Goal: Task Accomplishment & Management: Manage account settings

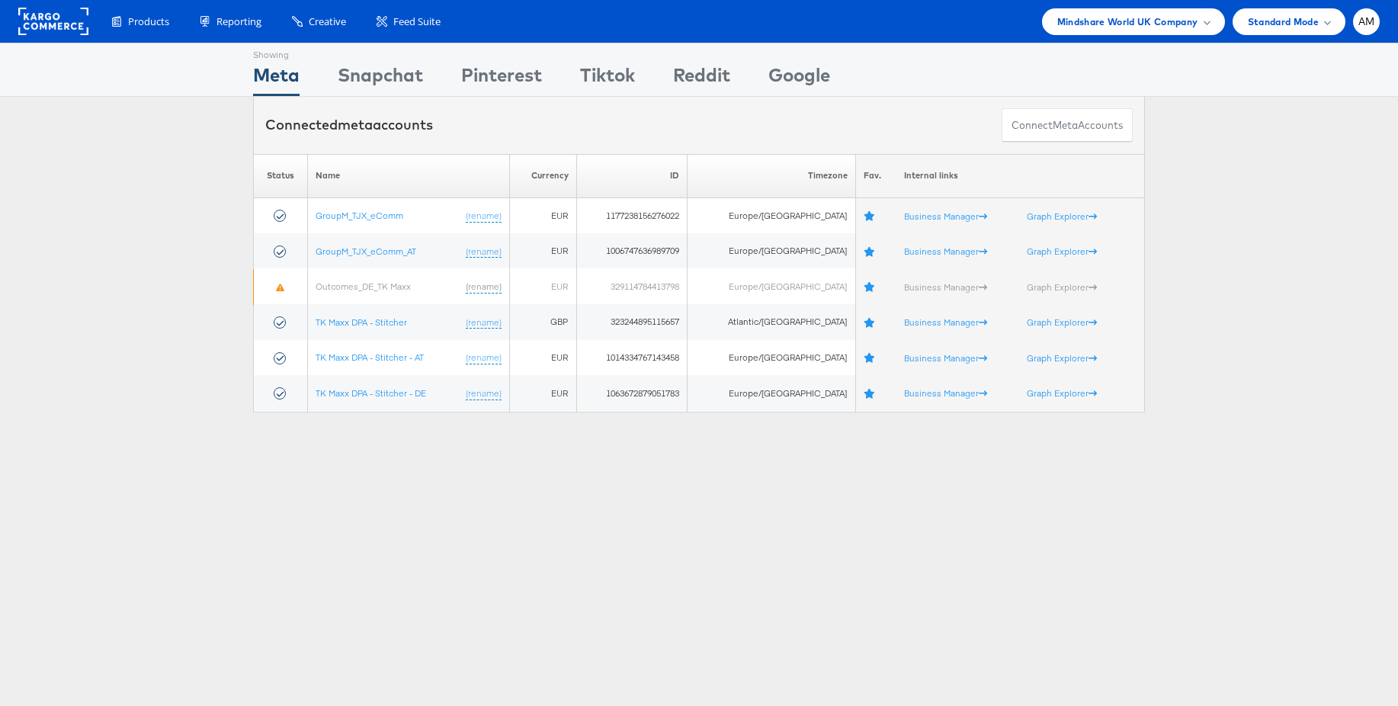
scroll to position [14, 0]
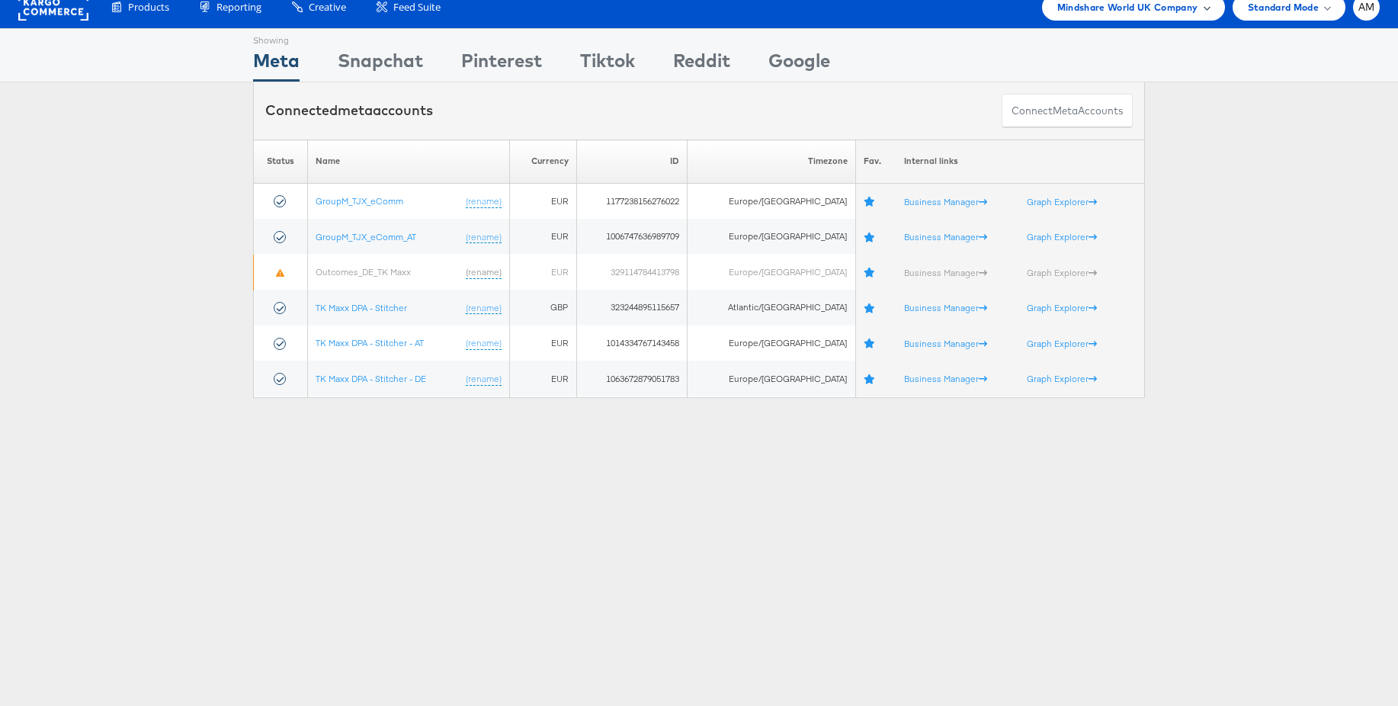
click at [1160, 9] on span "Mindshare World UK Company" at bounding box center [1127, 7] width 141 height 16
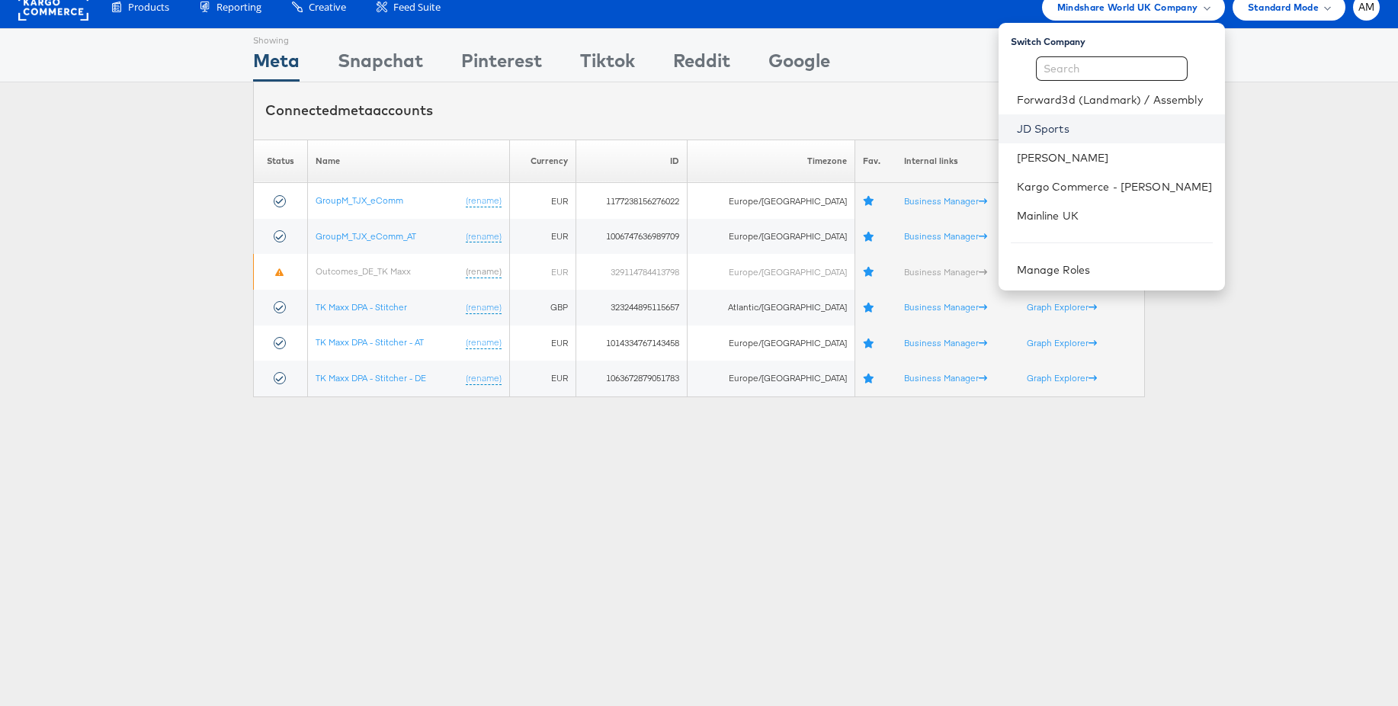
click at [1056, 129] on link "JD Sports" at bounding box center [1115, 128] width 196 height 15
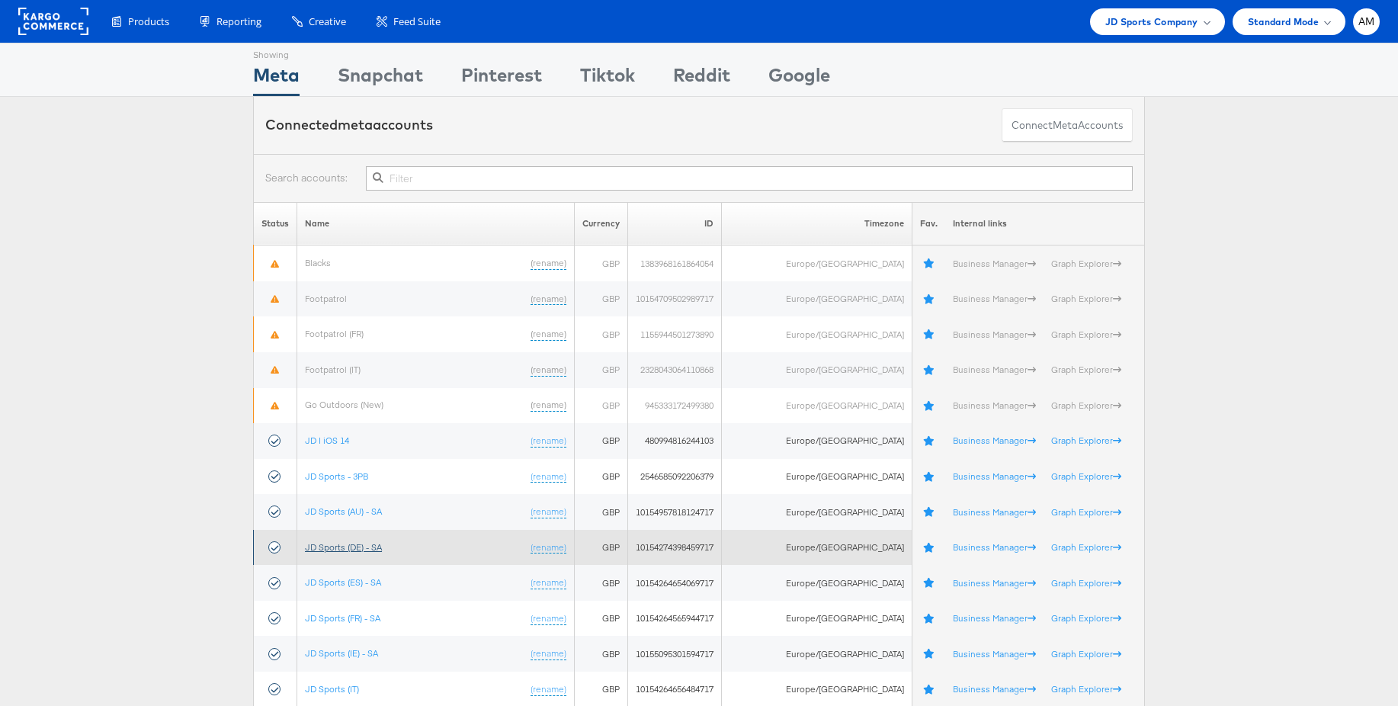
click at [367, 548] on link "JD Sports (DE) - SA" at bounding box center [343, 546] width 77 height 11
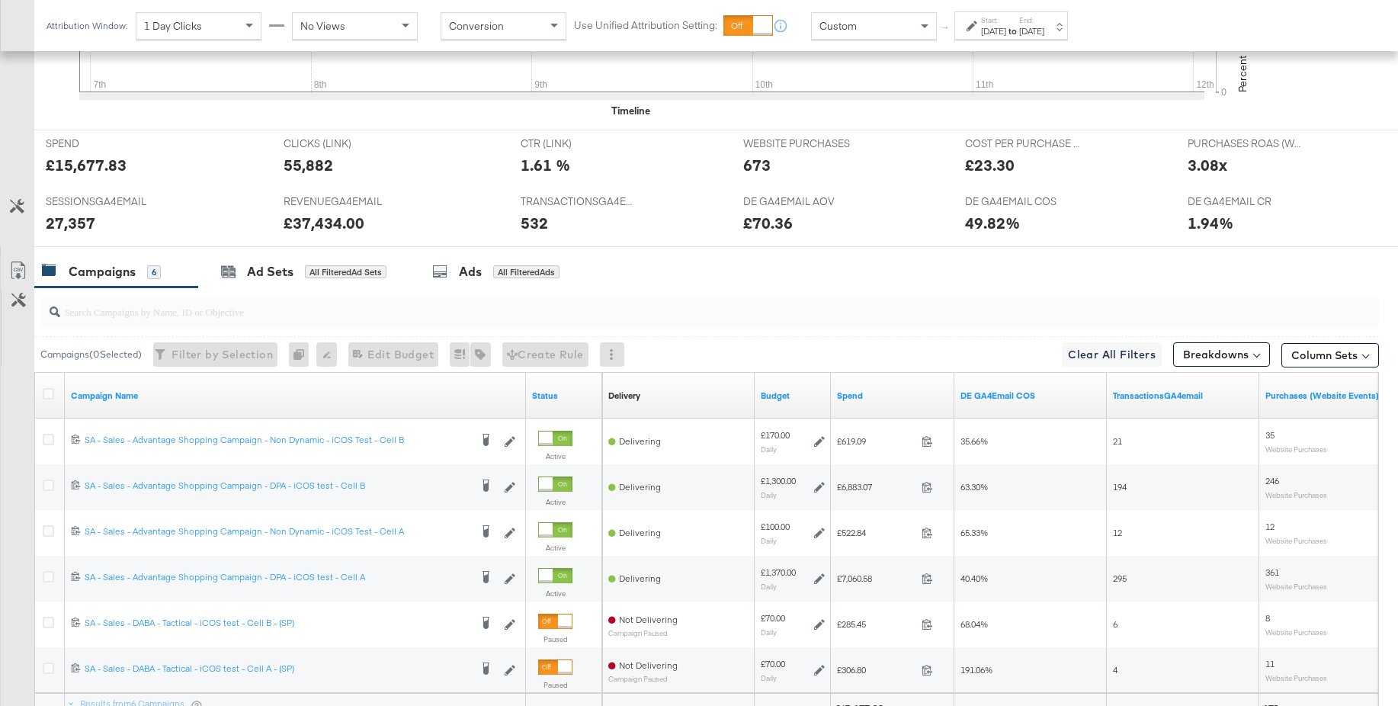
scroll to position [712, 0]
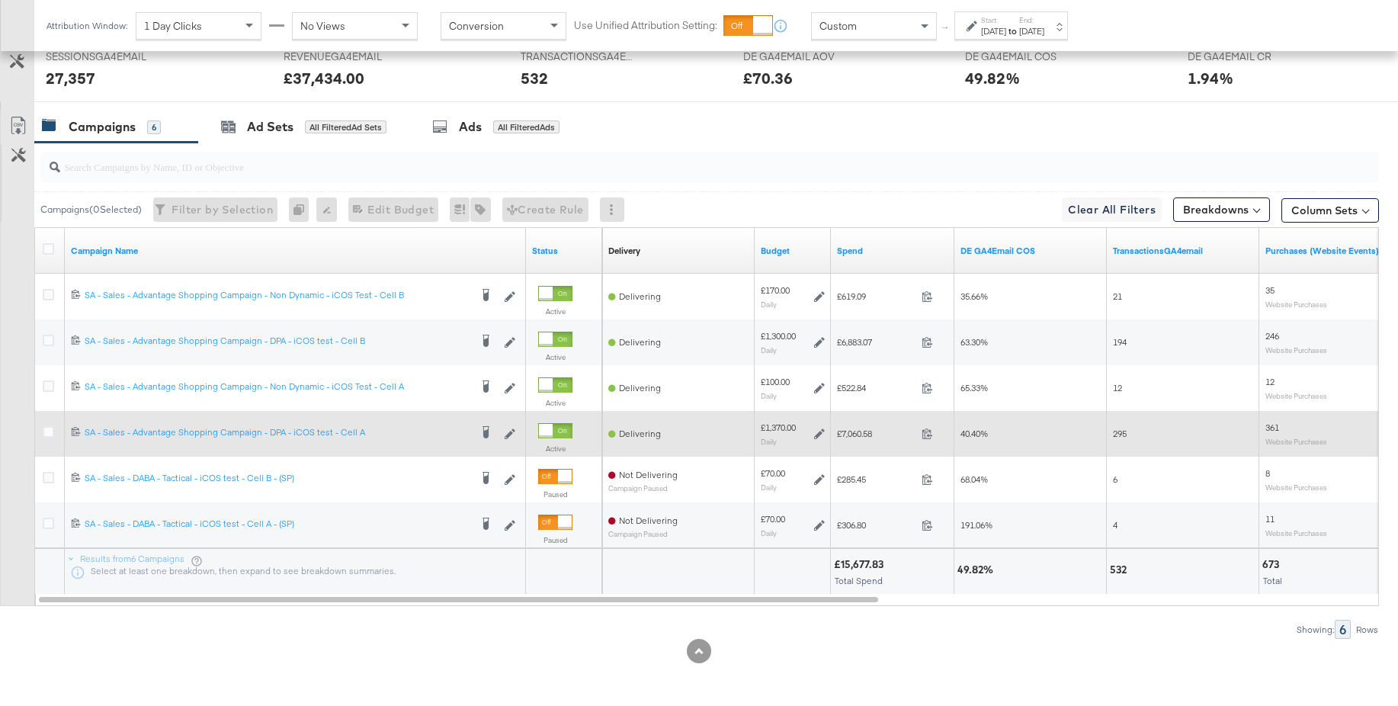
click at [820, 431] on icon at bounding box center [819, 433] width 11 height 11
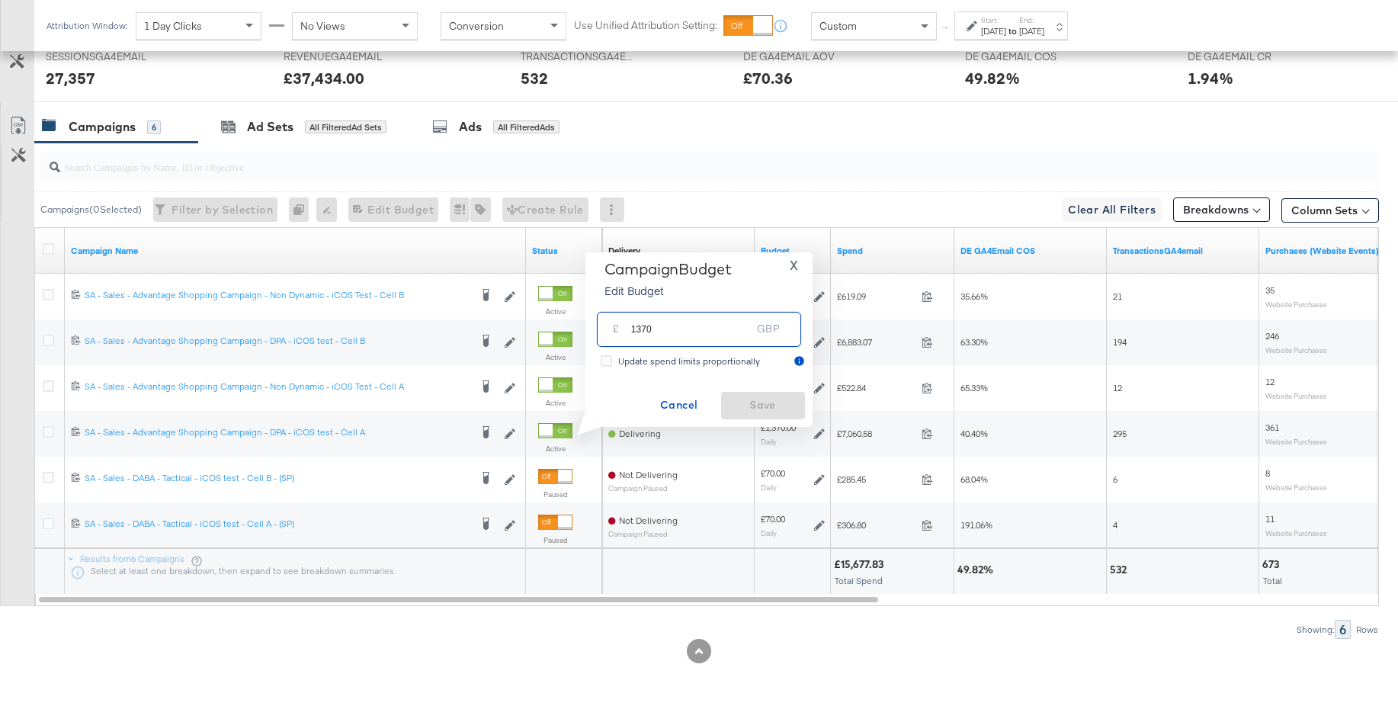
drag, startPoint x: 685, startPoint y: 327, endPoint x: 612, endPoint y: 325, distance: 73.2
click at [612, 325] on div "£ 1370 GBP" at bounding box center [699, 329] width 204 height 34
type input "1400"
click at [768, 401] on span "Save" at bounding box center [763, 405] width 72 height 19
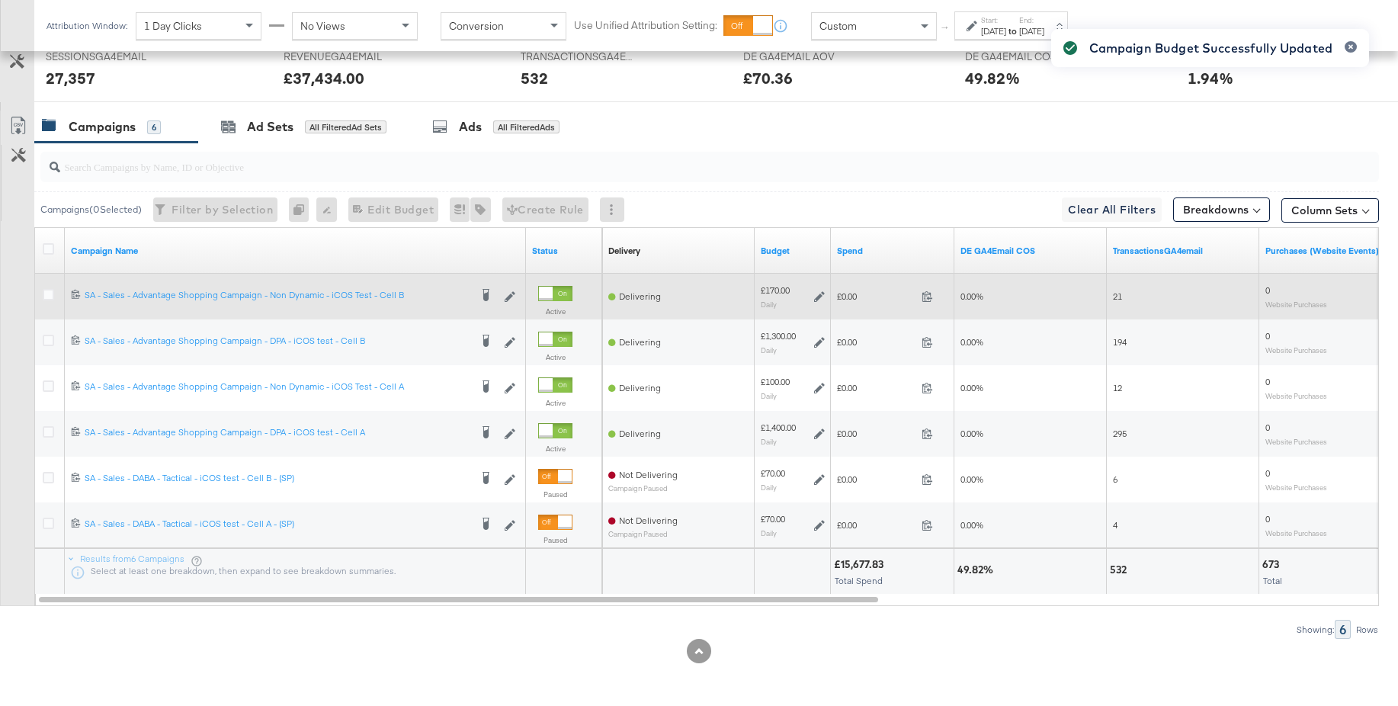
click at [817, 295] on icon at bounding box center [819, 296] width 11 height 11
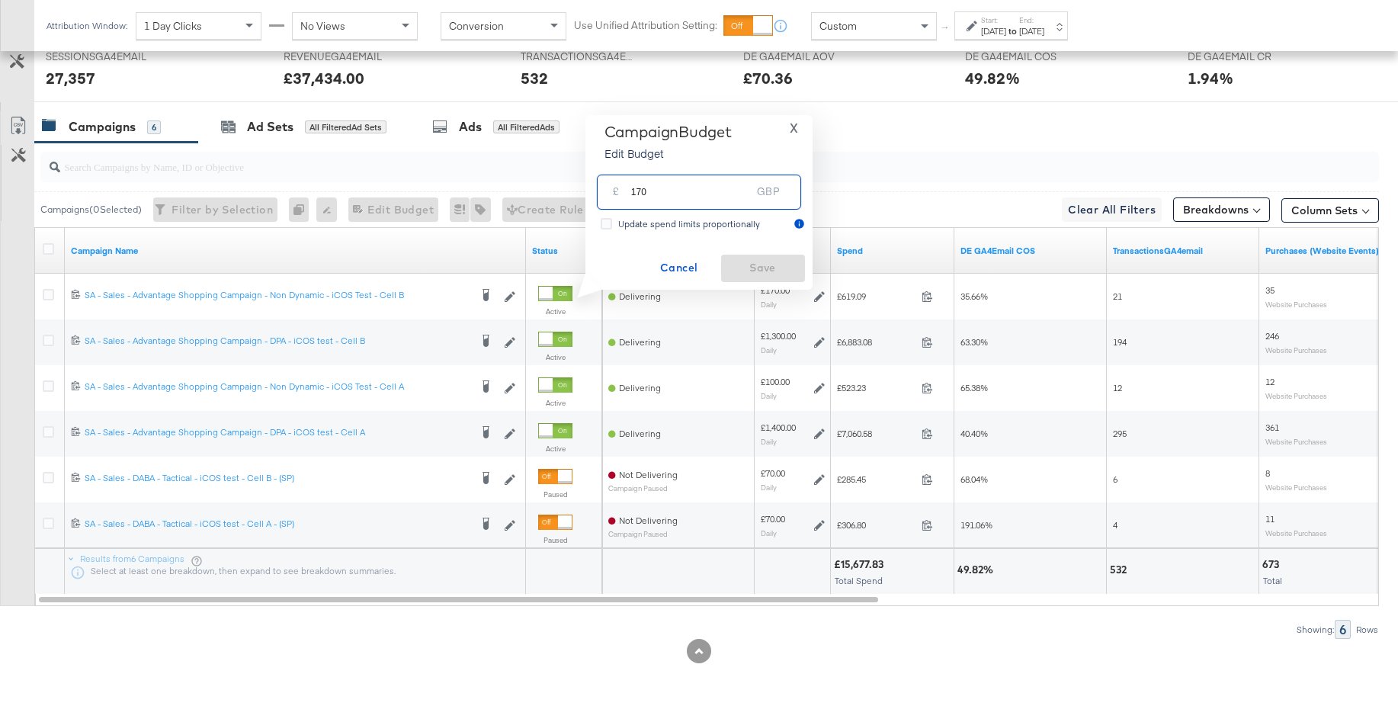
drag, startPoint x: 666, startPoint y: 194, endPoint x: 602, endPoint y: 191, distance: 64.1
click at [602, 191] on div "£ 170 GBP" at bounding box center [699, 192] width 204 height 34
type input "200"
click at [761, 268] on span "Save" at bounding box center [763, 267] width 72 height 19
